Goal: Information Seeking & Learning: Find specific fact

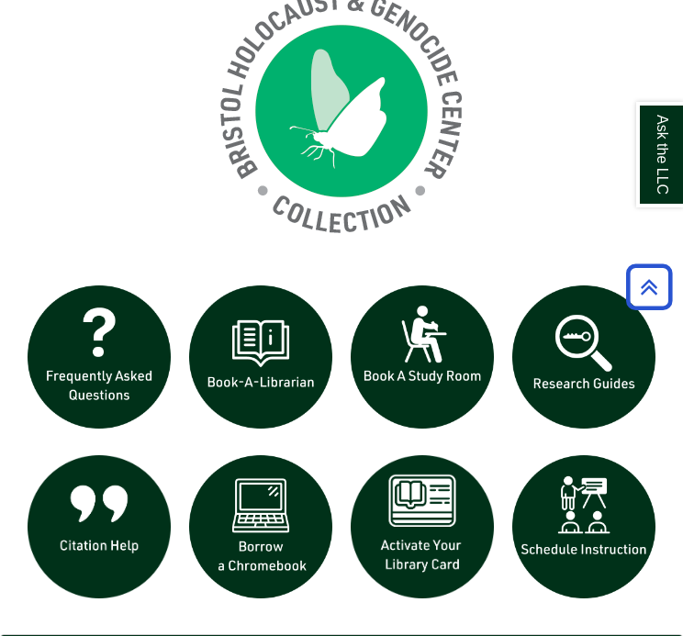
scroll to position [1425, 0]
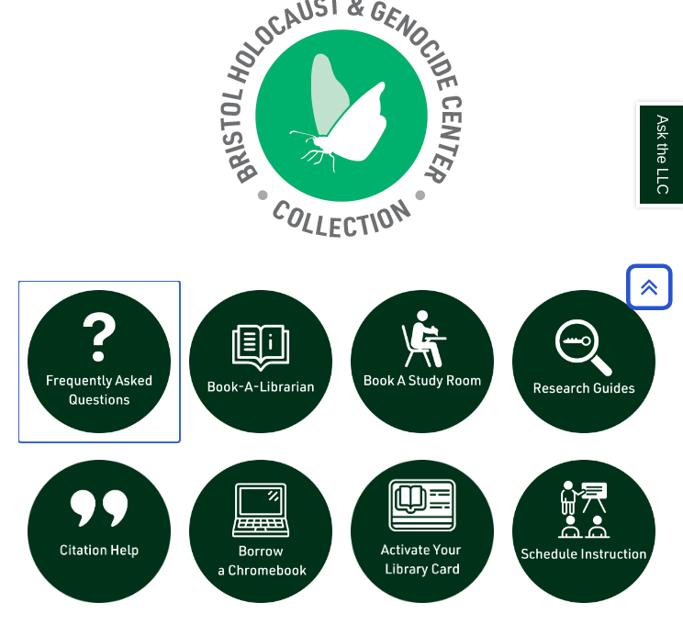
click at [73, 389] on img "slideshow" at bounding box center [99, 362] width 162 height 162
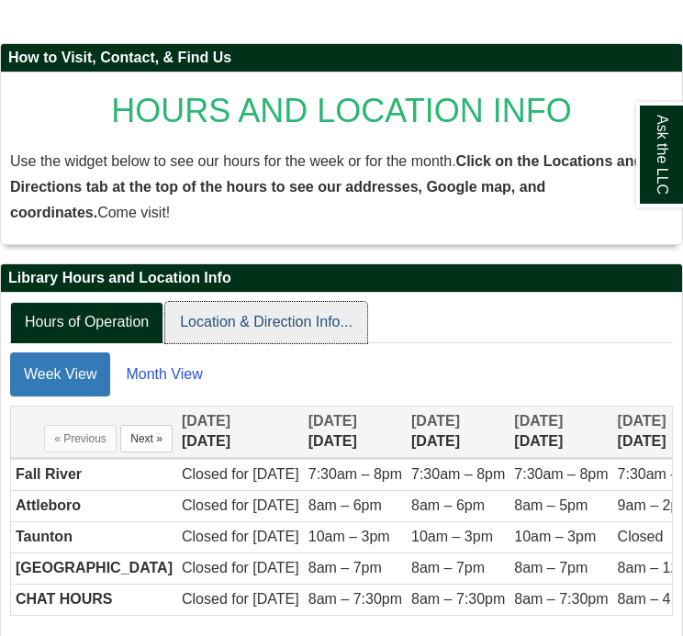
scroll to position [275, 0]
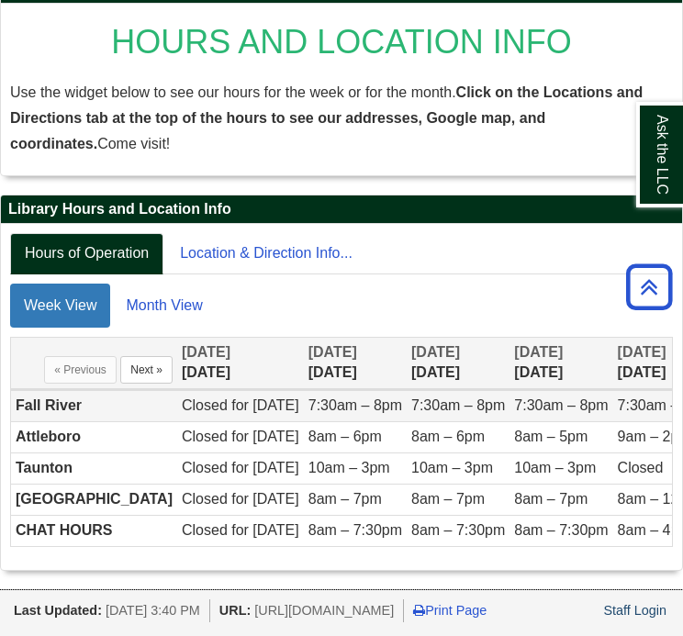
click at [70, 391] on td "Fall River" at bounding box center [94, 406] width 166 height 31
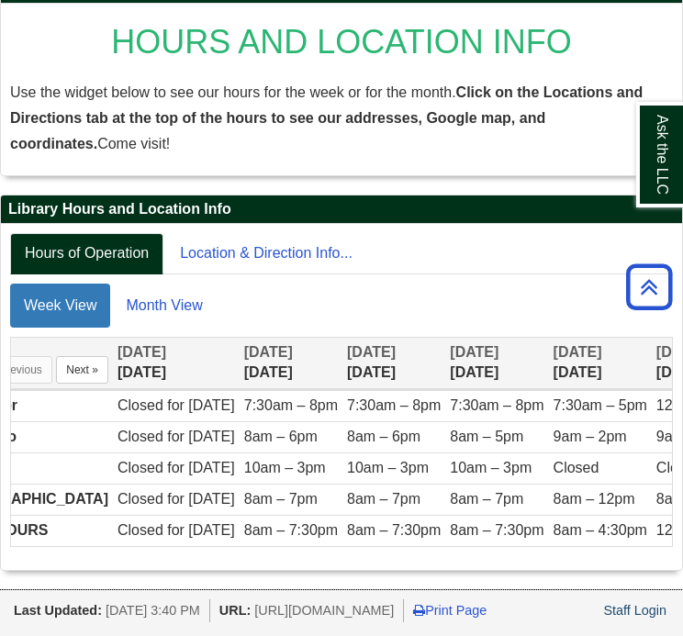
scroll to position [0, 0]
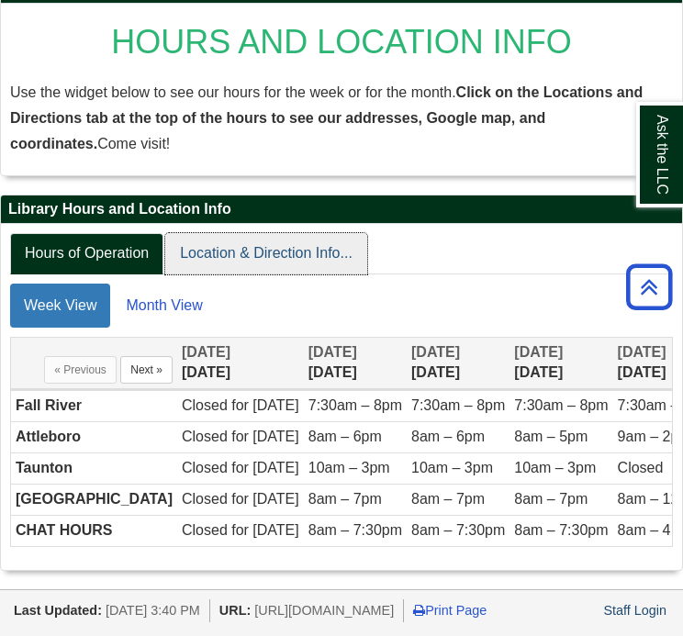
click at [225, 242] on link "Location & Direction Info..." at bounding box center [266, 253] width 202 height 41
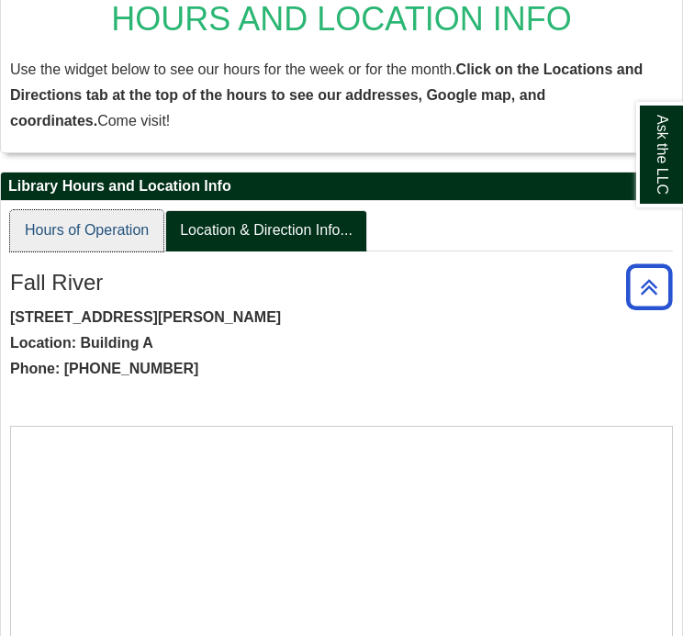
click at [107, 236] on link "Hours of Operation" at bounding box center [86, 230] width 153 height 41
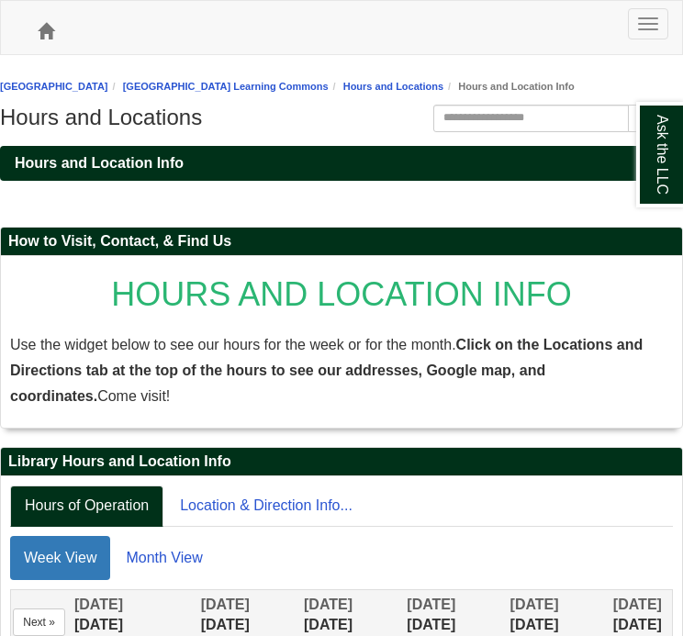
click at [144, 36] on div "Toggle navigation Home" at bounding box center [341, 27] width 681 height 53
